Goal: Information Seeking & Learning: Learn about a topic

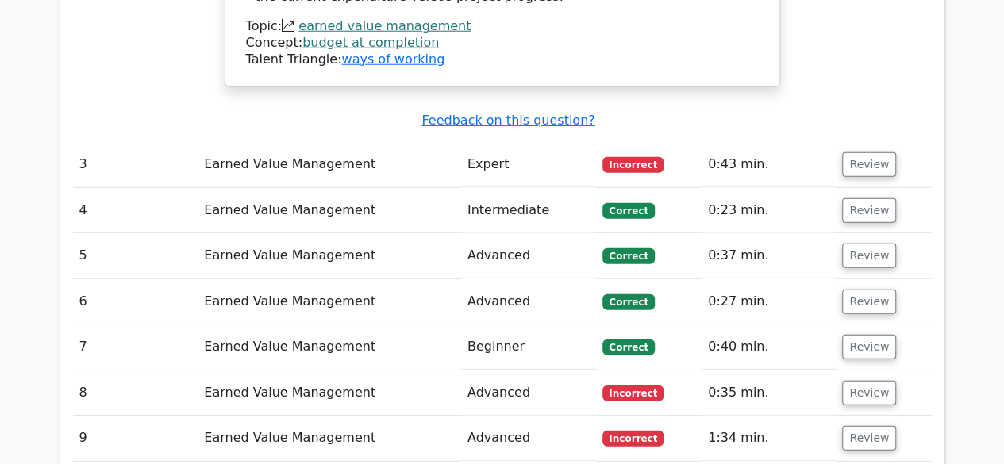
scroll to position [2458, 0]
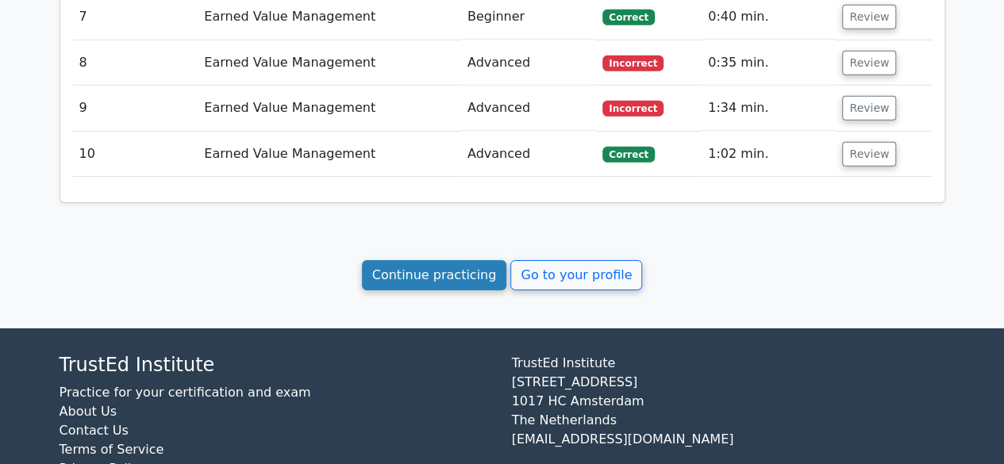
click at [436, 260] on link "Continue practicing" at bounding box center [434, 275] width 145 height 30
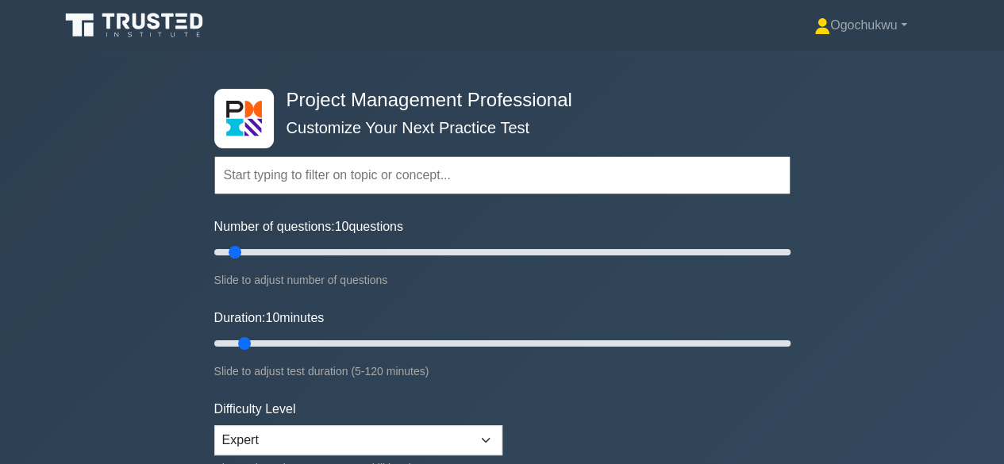
click at [368, 165] on input "text" at bounding box center [502, 175] width 576 height 38
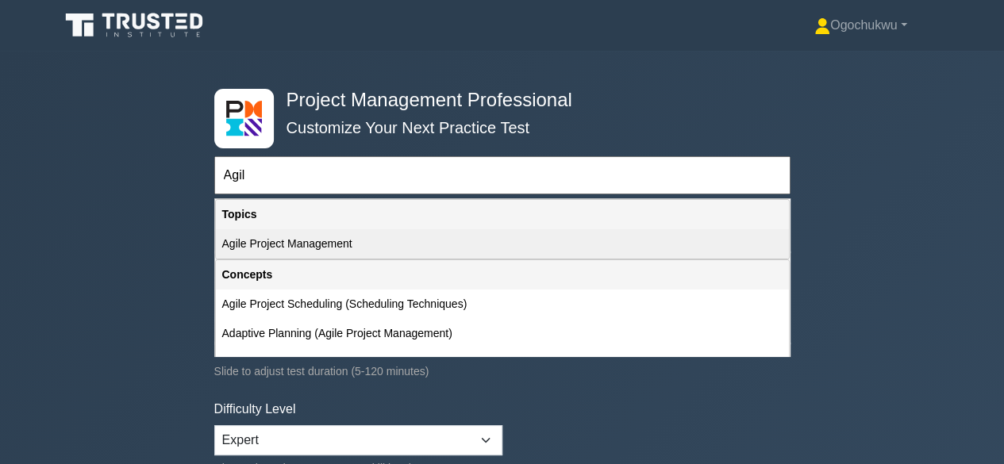
click at [331, 244] on div "Agile Project Management" at bounding box center [502, 243] width 573 height 29
type input "Agile Project Management"
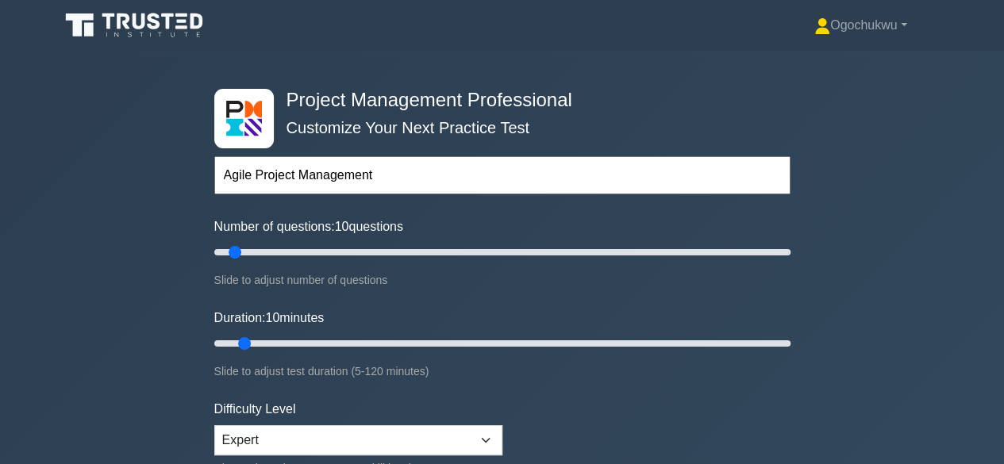
scroll to position [406, 0]
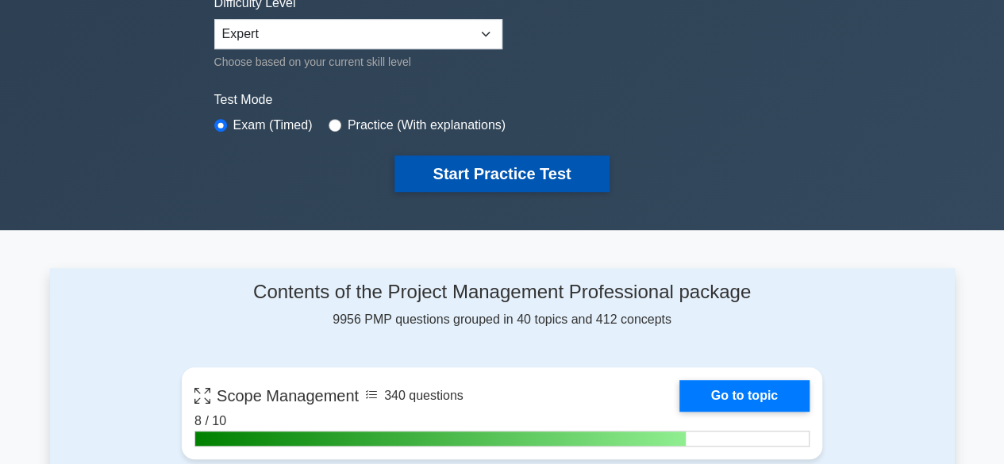
click at [530, 167] on button "Start Practice Test" at bounding box center [501, 173] width 214 height 36
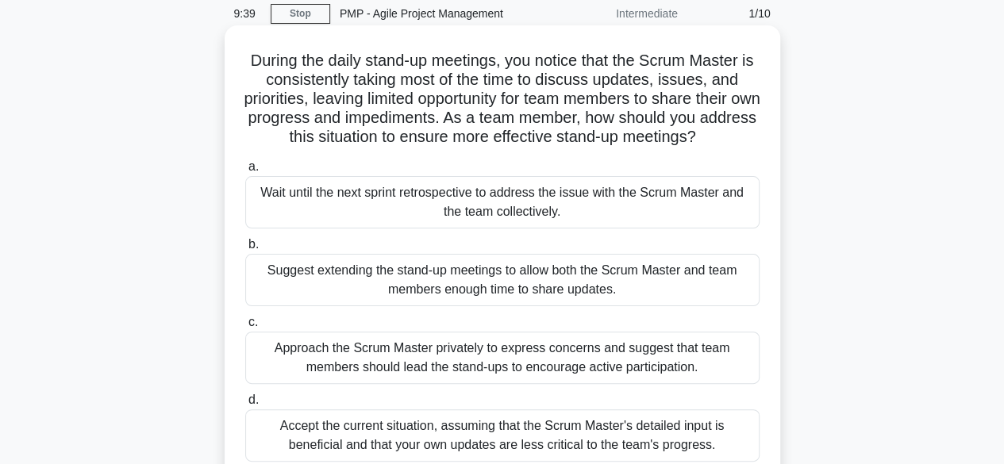
scroll to position [95, 0]
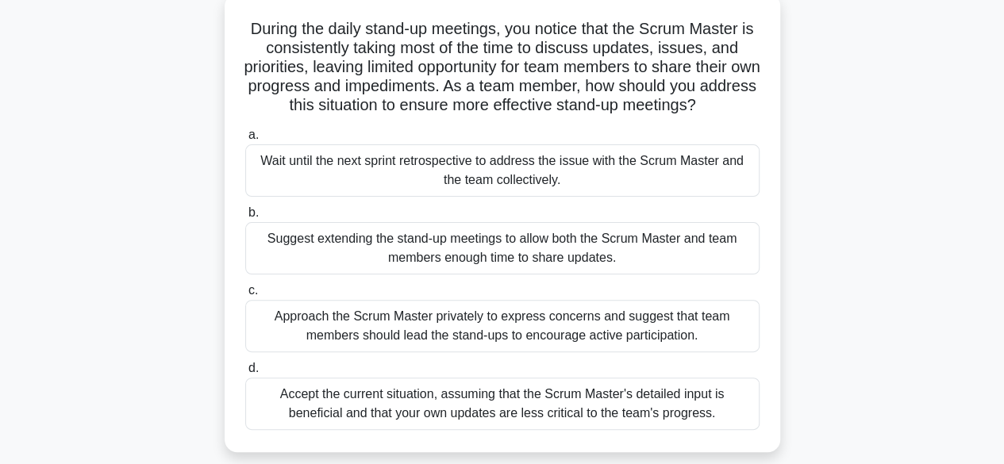
click at [552, 328] on div "Approach the Scrum Master privately to express concerns and suggest that team m…" at bounding box center [502, 326] width 514 height 52
click at [245, 296] on input "c. Approach the Scrum Master privately to express concerns and suggest that tea…" at bounding box center [245, 291] width 0 height 10
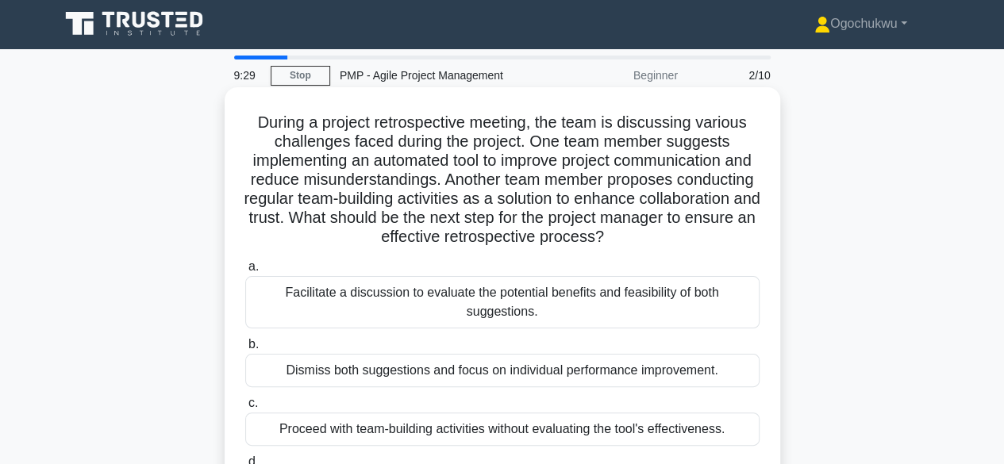
scroll to position [0, 0]
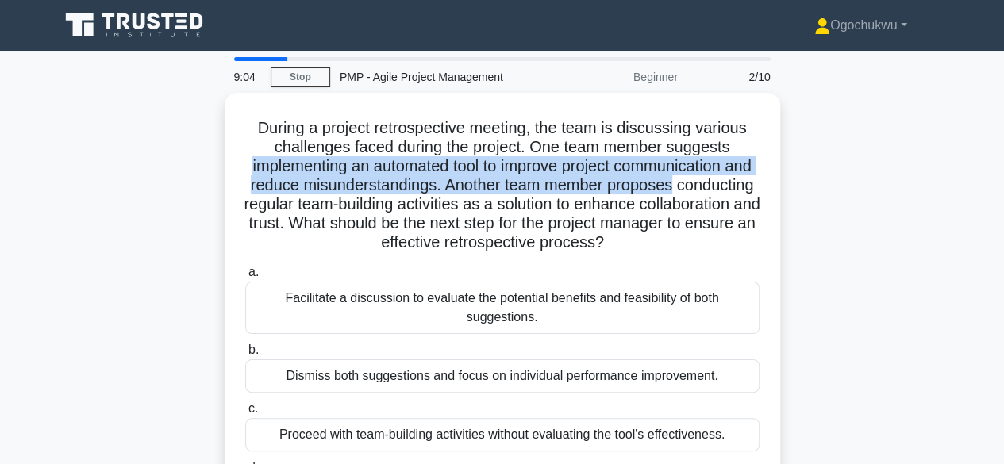
drag, startPoint x: 1001, startPoint y: 155, endPoint x: 1005, endPoint y: 188, distance: 33.6
click at [1003, 188] on html "Ogochukwu Profile Settings Profile" at bounding box center [502, 428] width 1004 height 857
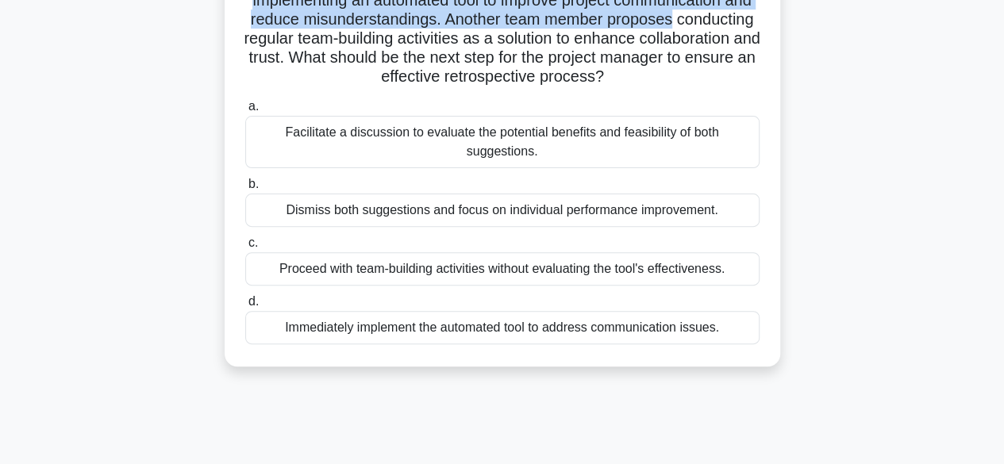
scroll to position [167, 0]
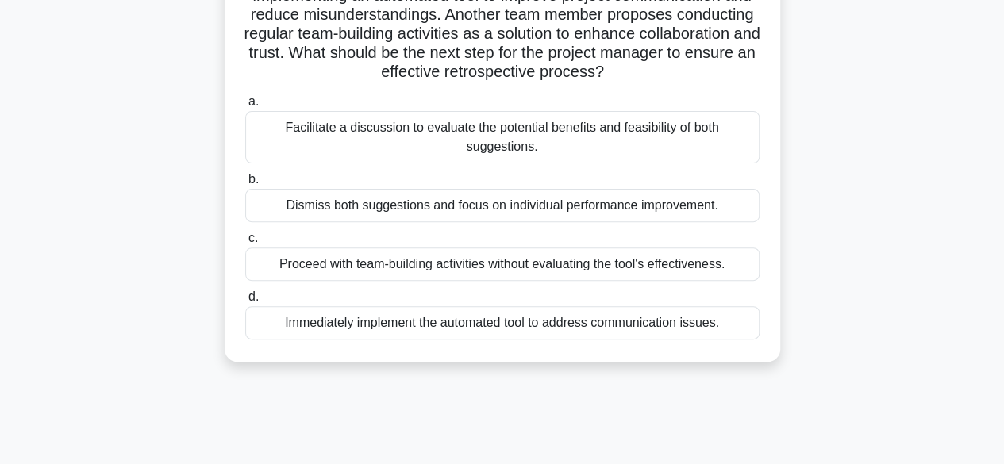
click at [506, 144] on div "Facilitate a discussion to evaluate the potential benefits and feasibility of b…" at bounding box center [502, 137] width 514 height 52
click at [245, 107] on input "a. Facilitate a discussion to evaluate the potential benefits and feasibility o…" at bounding box center [245, 102] width 0 height 10
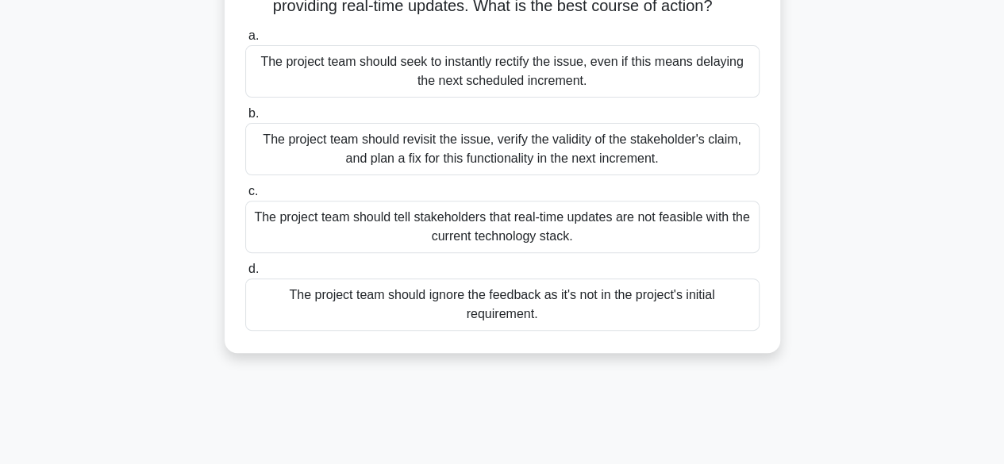
scroll to position [187, 0]
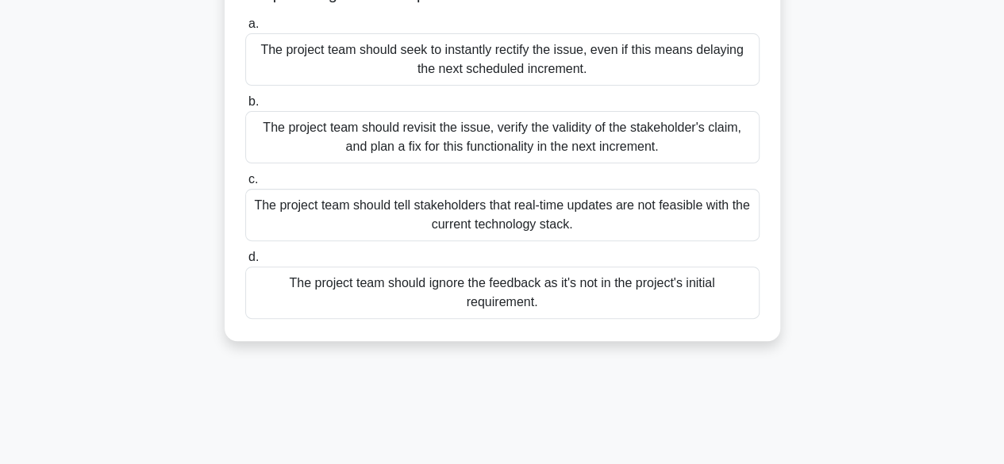
click at [497, 140] on div "The project team should revisit the issue, verify the validity of the stakehold…" at bounding box center [502, 137] width 514 height 52
click at [245, 107] on input "b. The project team should revisit the issue, verify the validity of the stakeh…" at bounding box center [245, 102] width 0 height 10
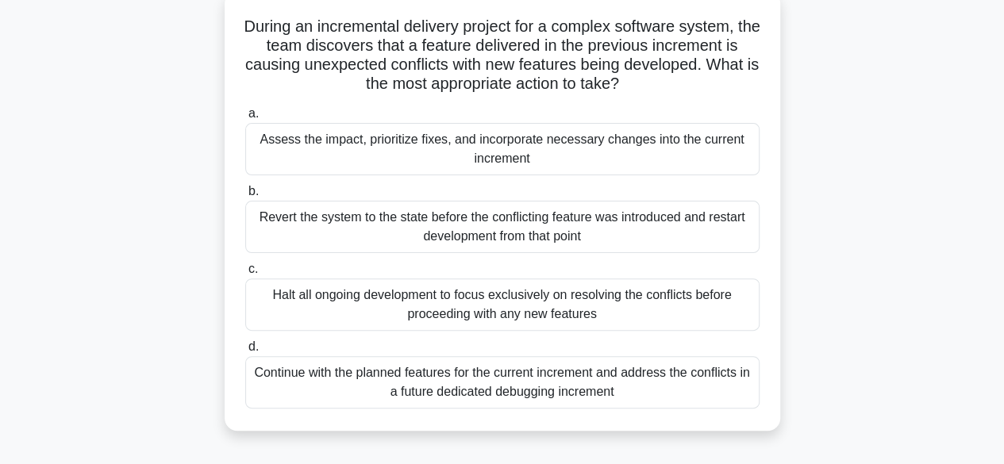
scroll to position [102, 0]
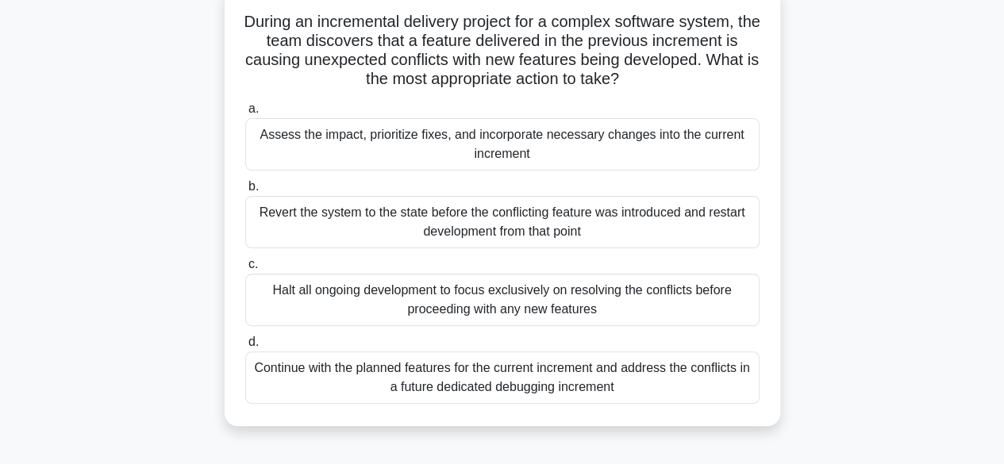
click at [609, 146] on div "Assess the impact, prioritize fixes, and incorporate necessary changes into the…" at bounding box center [502, 144] width 514 height 52
click at [245, 114] on input "a. Assess the impact, prioritize fixes, and incorporate necessary changes into …" at bounding box center [245, 109] width 0 height 10
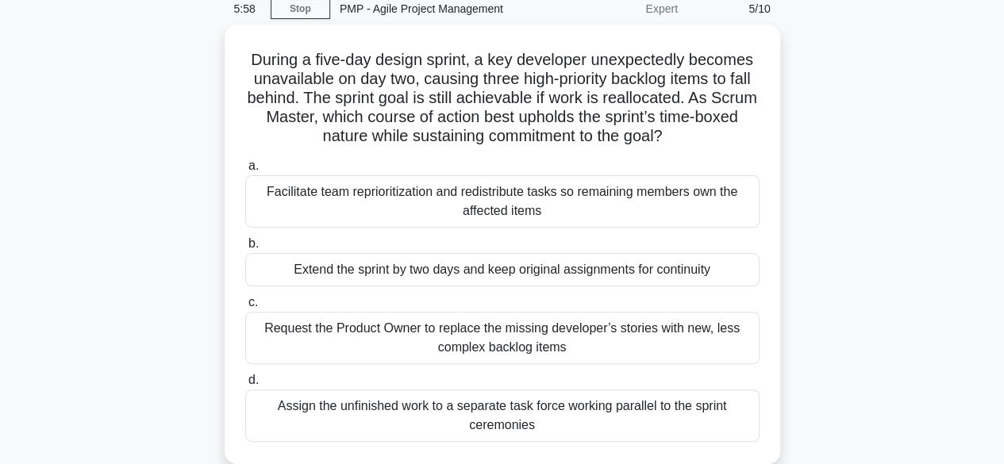
scroll to position [67, 0]
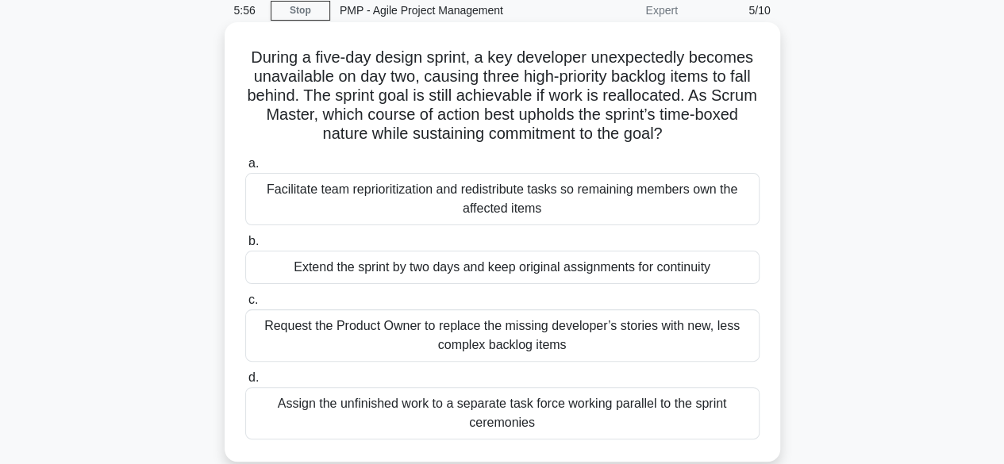
click at [620, 198] on div "Facilitate team reprioritization and redistribute tasks so remaining members ow…" at bounding box center [502, 199] width 514 height 52
click at [245, 169] on input "a. Facilitate team reprioritization and redistribute tasks so remaining members…" at bounding box center [245, 164] width 0 height 10
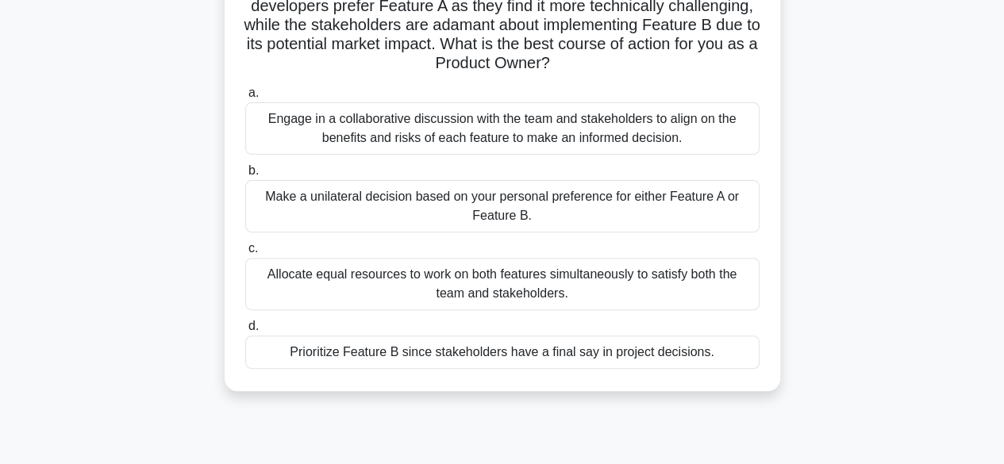
scroll to position [158, 0]
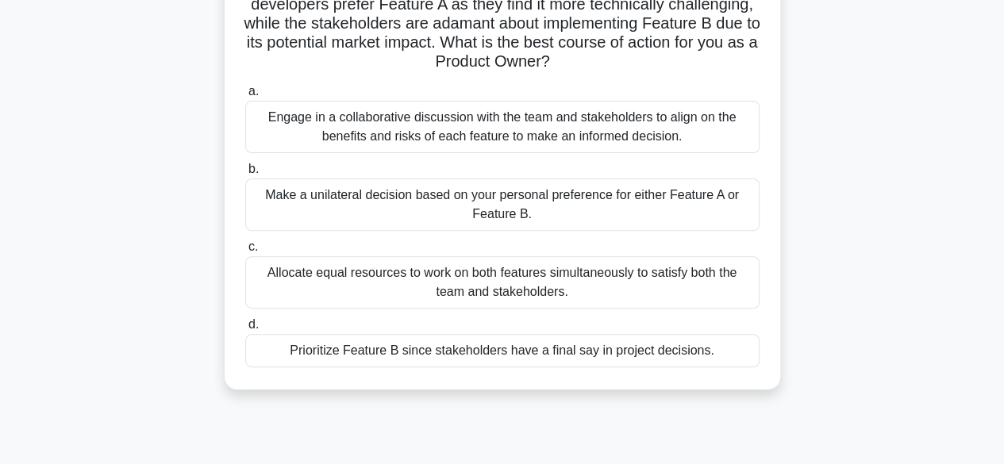
click at [535, 136] on div "Engage in a collaborative discussion with the team and stakeholders to align on…" at bounding box center [502, 127] width 514 height 52
click at [245, 97] on input "a. Engage in a collaborative discussion with the team and stakeholders to align…" at bounding box center [245, 91] width 0 height 10
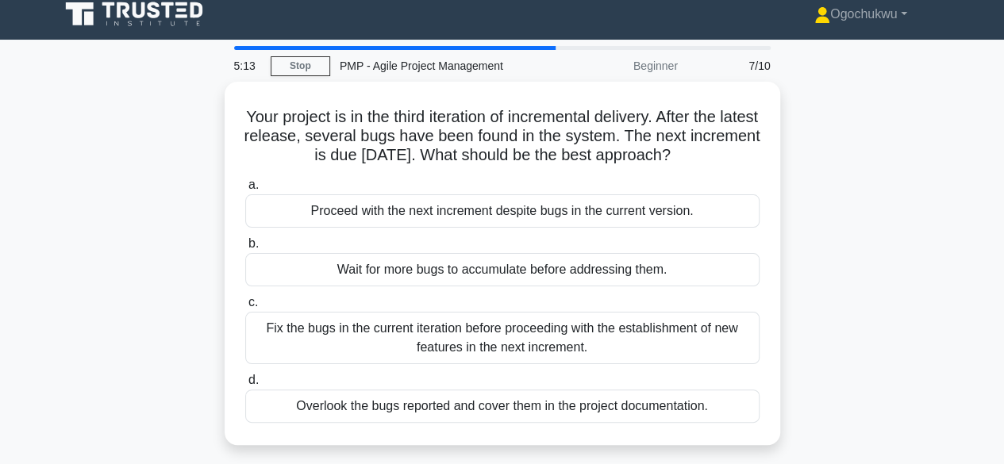
scroll to position [0, 0]
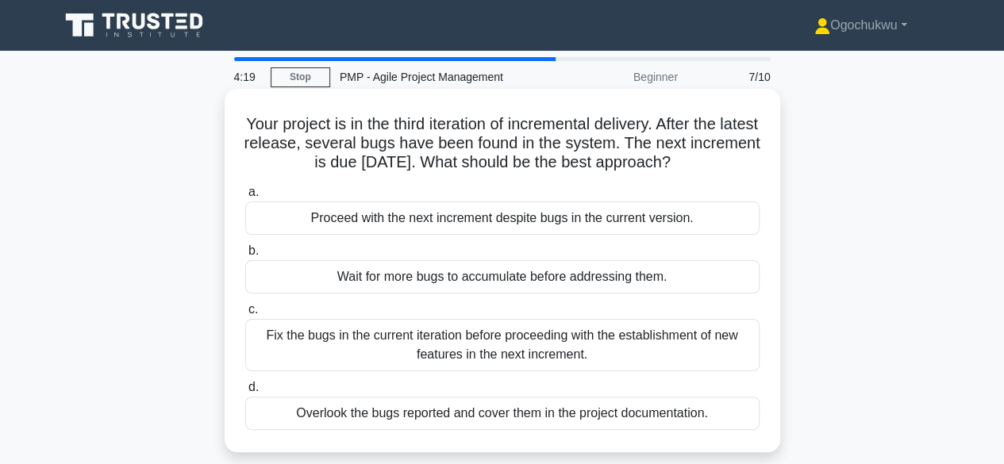
click at [419, 352] on div "Fix the bugs in the current iteration before proceeding with the establishment …" at bounding box center [502, 345] width 514 height 52
click at [245, 315] on input "c. Fix the bugs in the current iteration before proceeding with the establishme…" at bounding box center [245, 310] width 0 height 10
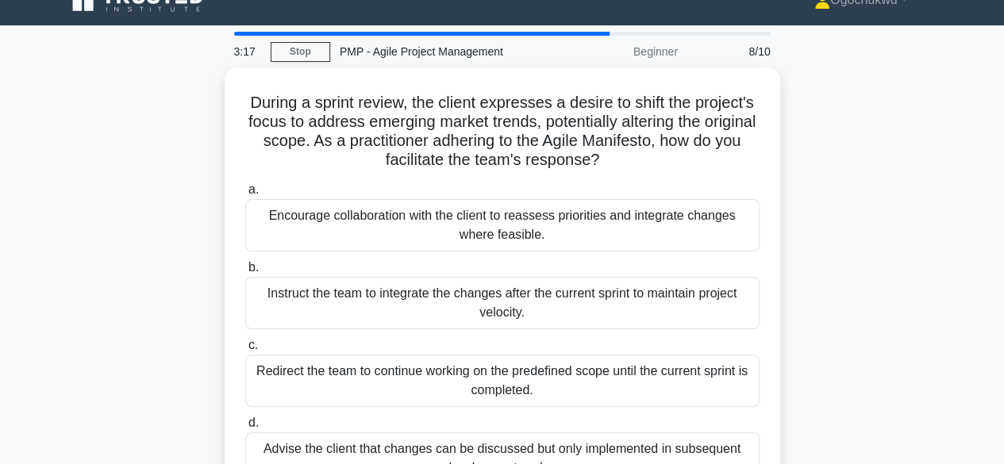
scroll to position [11, 0]
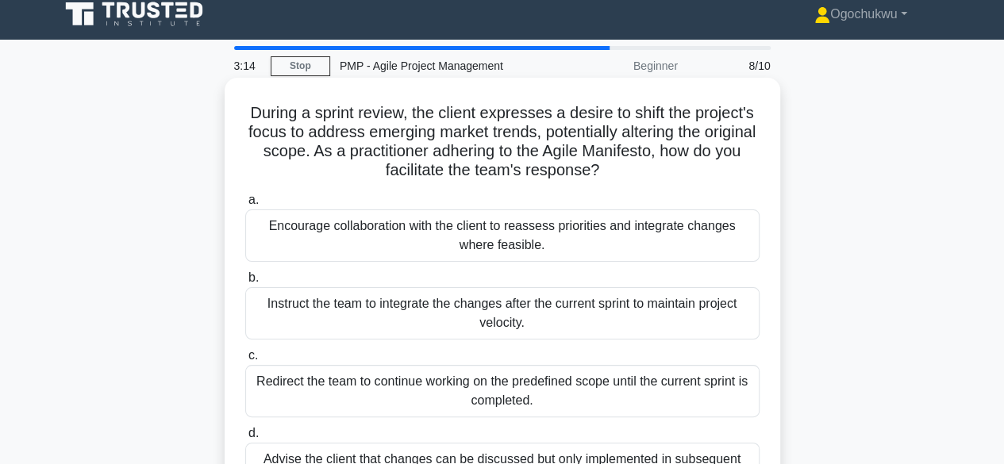
click at [546, 248] on div "Encourage collaboration with the client to reassess priorities and integrate ch…" at bounding box center [502, 235] width 514 height 52
click at [245, 205] on input "a. Encourage collaboration with the client to reassess priorities and integrate…" at bounding box center [245, 200] width 0 height 10
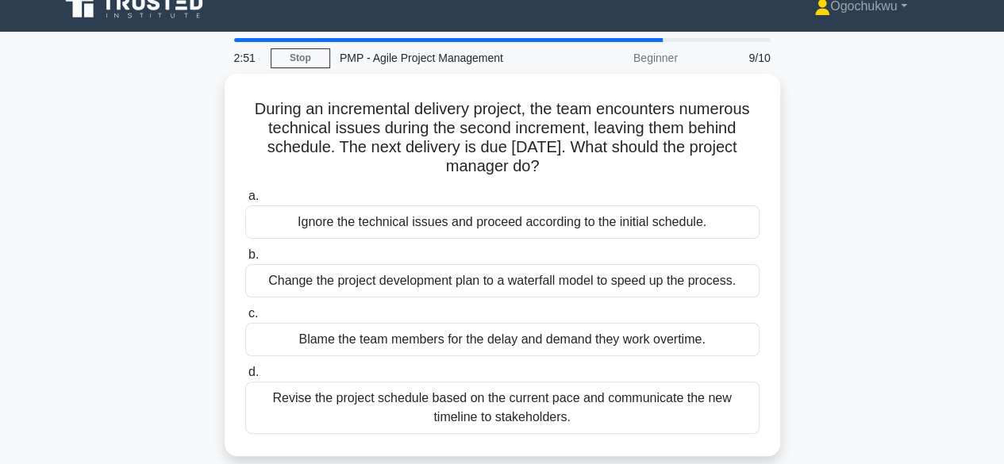
scroll to position [26, 0]
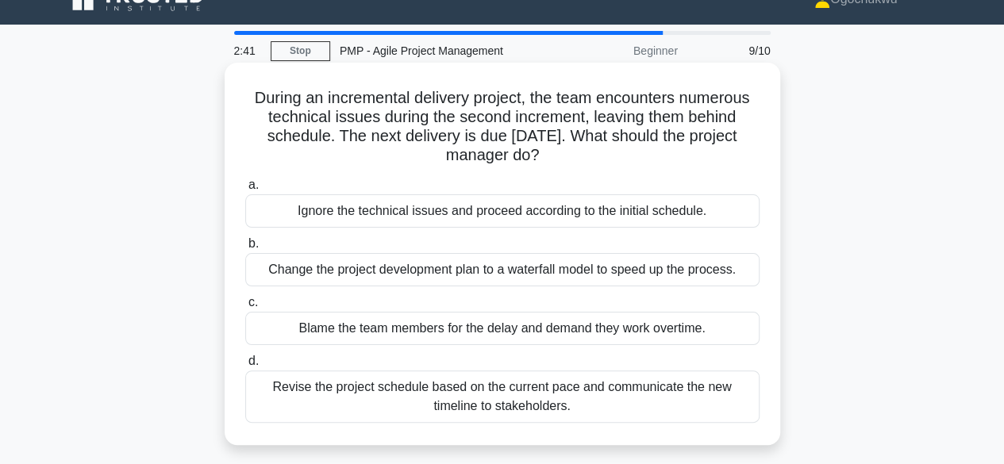
click at [563, 408] on div "Revise the project schedule based on the current pace and communicate the new t…" at bounding box center [502, 397] width 514 height 52
click at [245, 367] on input "d. Revise the project schedule based on the current pace and communicate the ne…" at bounding box center [245, 361] width 0 height 10
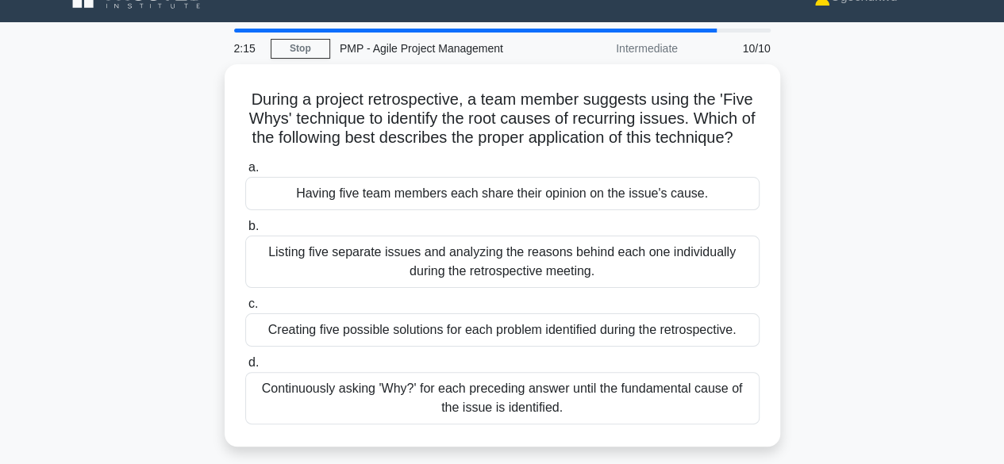
scroll to position [83, 0]
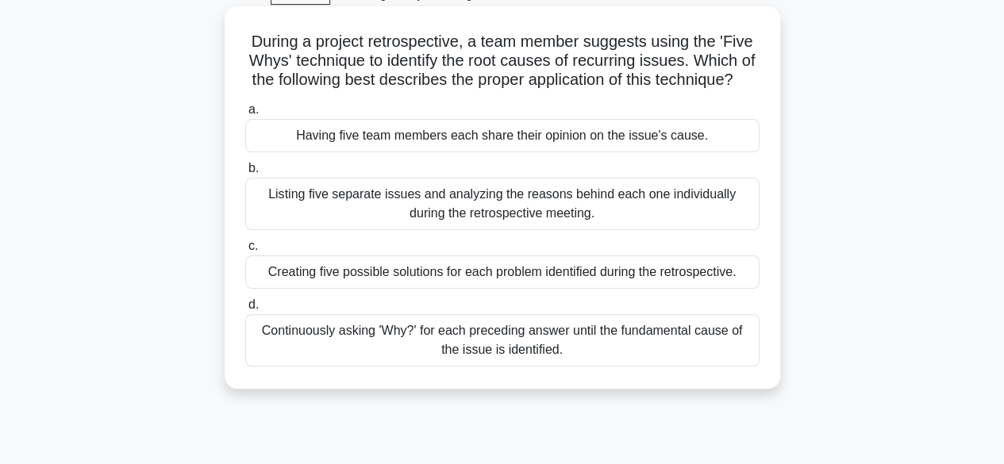
click at [529, 367] on div "Continuously asking 'Why?' for each preceding answer until the fundamental caus…" at bounding box center [502, 340] width 514 height 52
click at [245, 310] on input "d. Continuously asking 'Why?' for each preceding answer until the fundamental c…" at bounding box center [245, 305] width 0 height 10
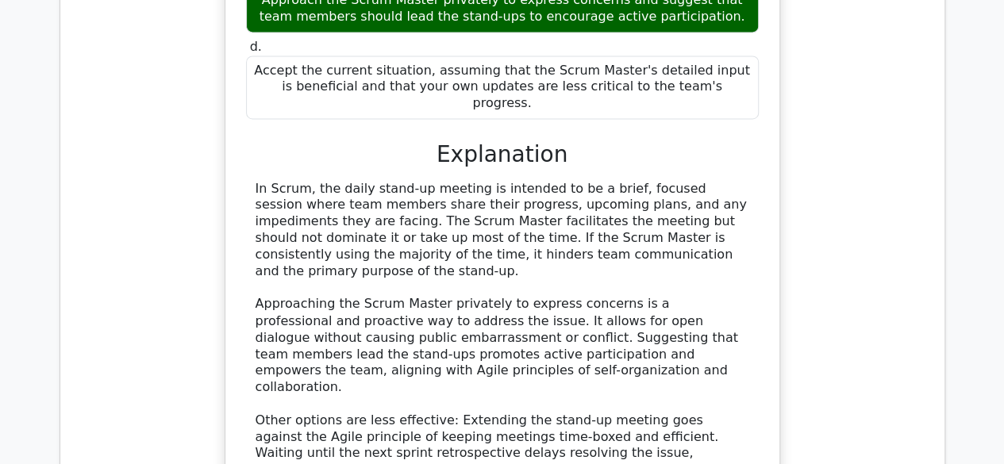
scroll to position [1136, 0]
